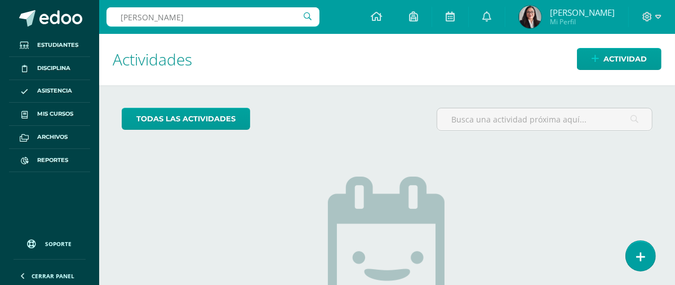
type input "[PERSON_NAME]"
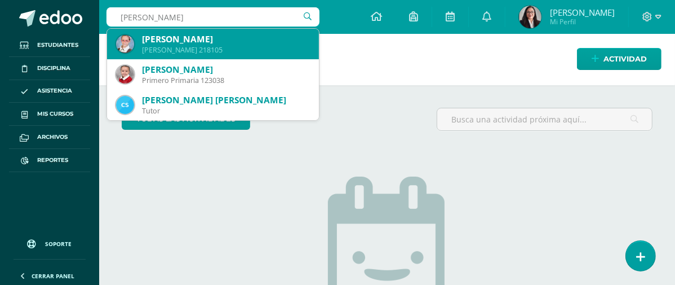
click at [229, 39] on div "Valentina Sosa Rodríguez" at bounding box center [226, 39] width 168 height 12
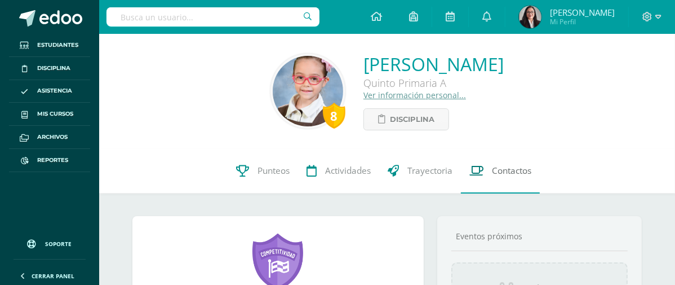
click at [512, 174] on span "Contactos" at bounding box center [511, 171] width 39 height 12
